Goal: Task Accomplishment & Management: Use online tool/utility

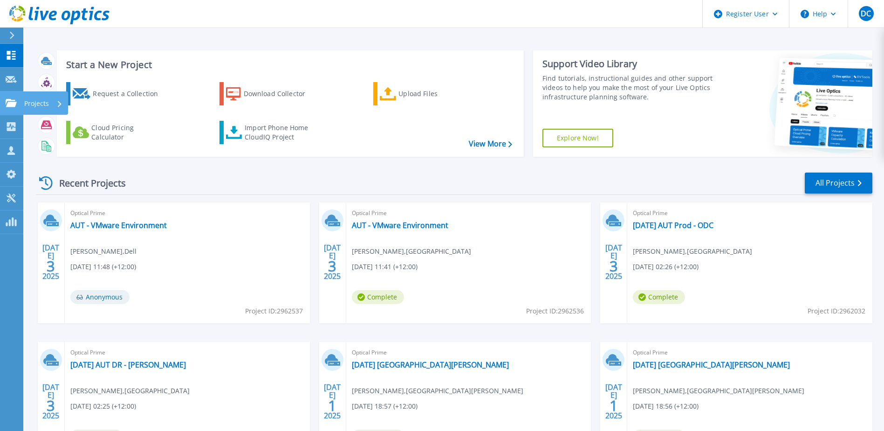
click at [15, 106] on icon at bounding box center [11, 103] width 11 height 8
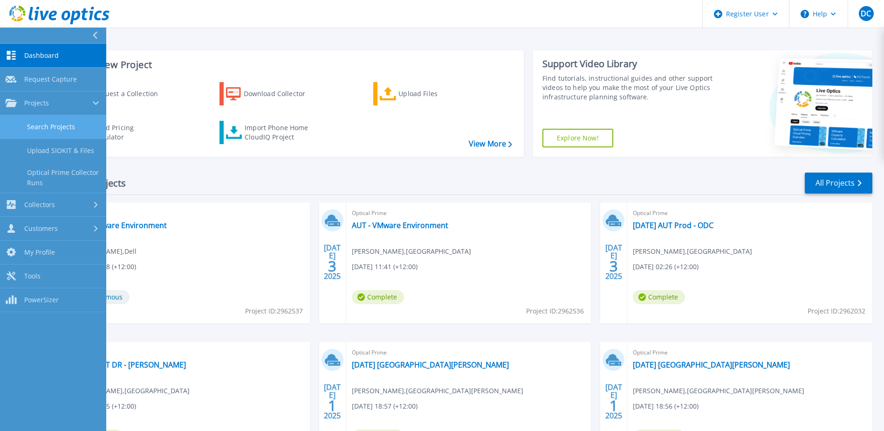
click at [38, 127] on link "Search Projects" at bounding box center [53, 127] width 106 height 24
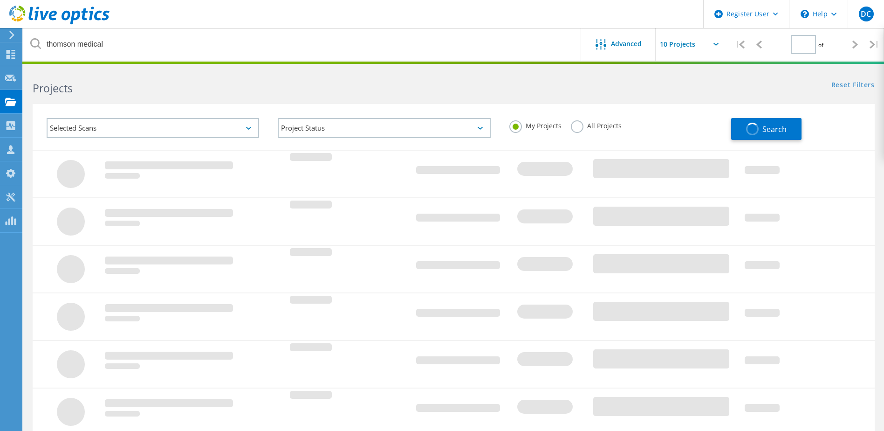
type input "1"
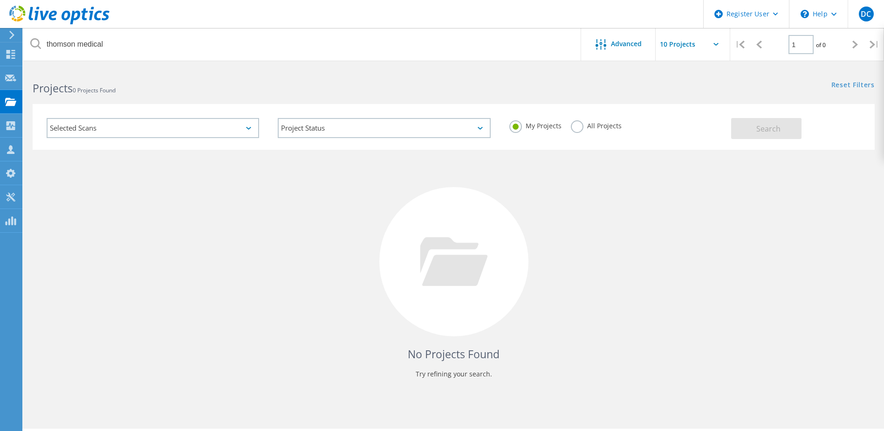
drag, startPoint x: 124, startPoint y: 163, endPoint x: 144, endPoint y: 165, distance: 20.2
click at [124, 163] on div "No Projects Found Try refining your search." at bounding box center [454, 270] width 842 height 241
click at [598, 122] on label "All Projects" at bounding box center [596, 124] width 51 height 9
click at [0, 0] on input "All Projects" at bounding box center [0, 0] width 0 height 0
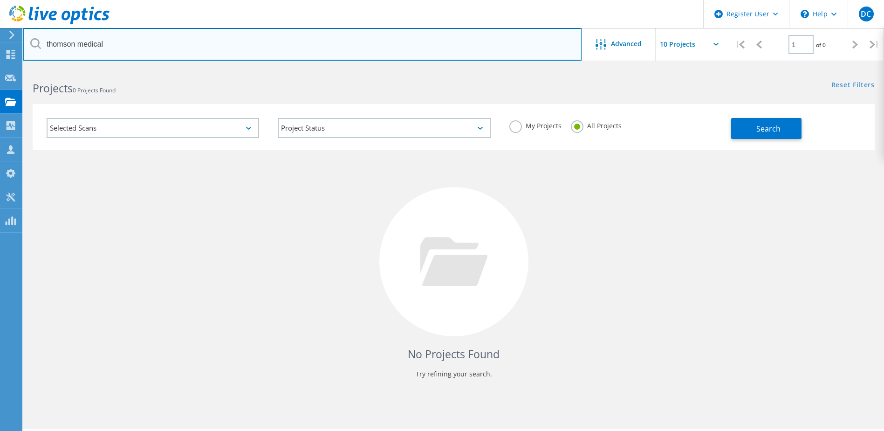
click at [392, 42] on input "thomson medical" at bounding box center [302, 44] width 558 height 33
type input "Fliway"
